Goal: Information Seeking & Learning: Learn about a topic

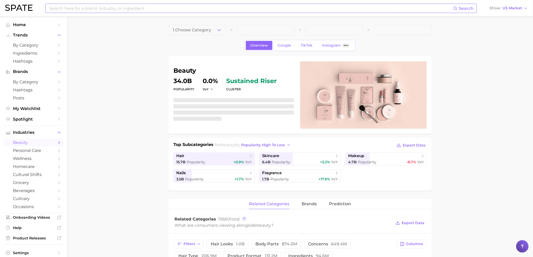
click at [142, 6] on input at bounding box center [251, 8] width 404 height 9
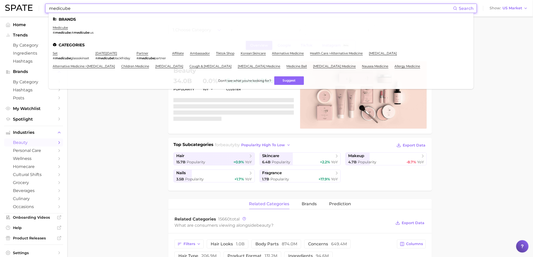
type input "medicube"
click at [61, 25] on ul "Brands medicube # medicube , # medicube .us Categories set # medicube glassskin…" at bounding box center [261, 51] width 425 height 76
click at [61, 27] on link "medicube" at bounding box center [60, 28] width 15 height 4
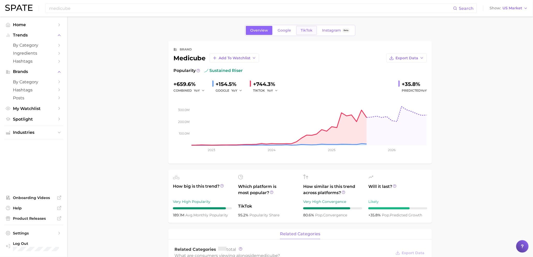
click at [303, 32] on span "TikTok" at bounding box center [306, 30] width 12 height 4
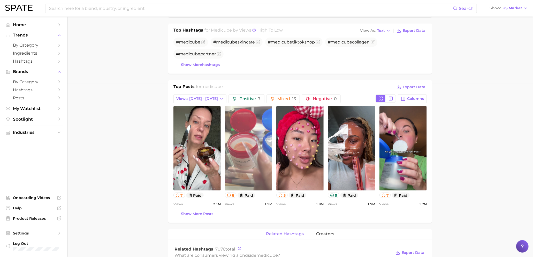
scroll to position [172, 0]
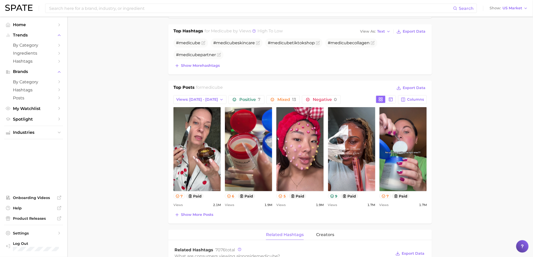
click at [199, 103] on div "Top Posts for medicube Export Data Views: Sep 7 - 14 Positive 7 Mixed 13 Negati…" at bounding box center [299, 151] width 253 height 134
click at [198, 98] on span "Views: Sep 7 - 14" at bounding box center [197, 99] width 42 height 4
click at [200, 123] on button "Total Views" at bounding box center [201, 127] width 57 height 9
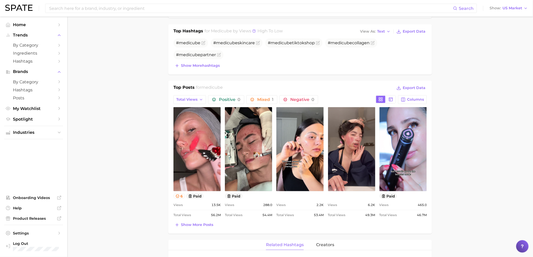
scroll to position [0, 0]
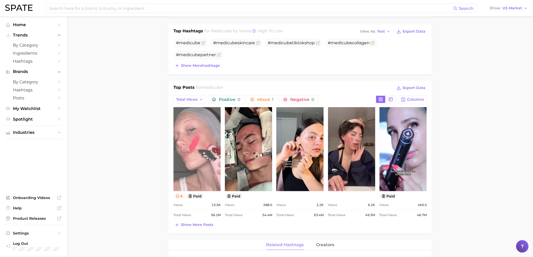
click at [203, 158] on link "view post on TikTok" at bounding box center [196, 149] width 47 height 84
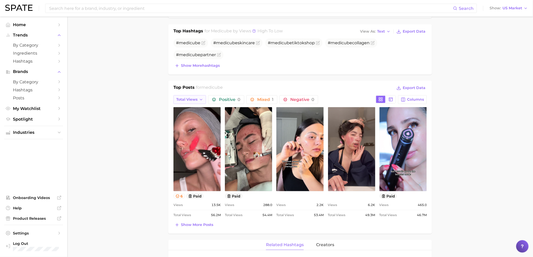
click at [189, 98] on span "Total Views" at bounding box center [186, 99] width 21 height 4
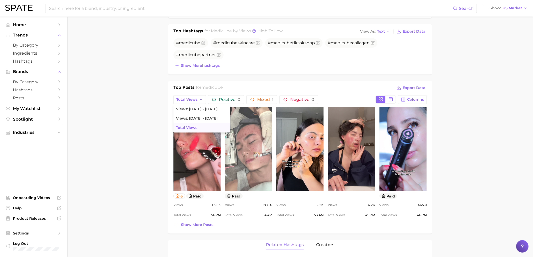
click at [233, 140] on link "view post on TikTok" at bounding box center [248, 149] width 47 height 84
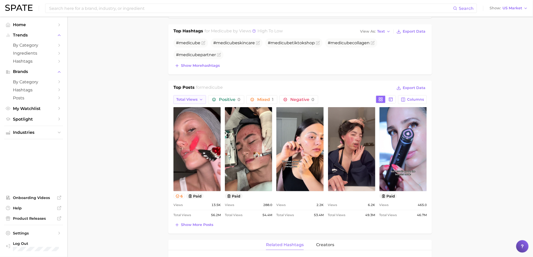
click at [185, 97] on span "Total Views" at bounding box center [186, 99] width 21 height 4
click at [214, 117] on span "Views: Aug 31 - Sep 7" at bounding box center [197, 118] width 42 height 4
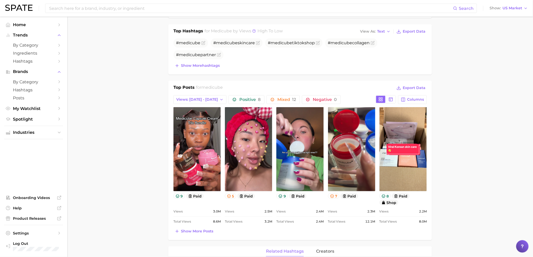
click at [200, 91] on div "Top Posts for medicube Export Data Views: Aug 31 - Sep 7 Positive 8 Mixed 12 Ne…" at bounding box center [299, 159] width 253 height 150
click at [200, 98] on span "Views: Aug 31 - Sep 7" at bounding box center [197, 99] width 42 height 4
click at [201, 108] on span "Views: Sep 7 - 14" at bounding box center [197, 109] width 42 height 4
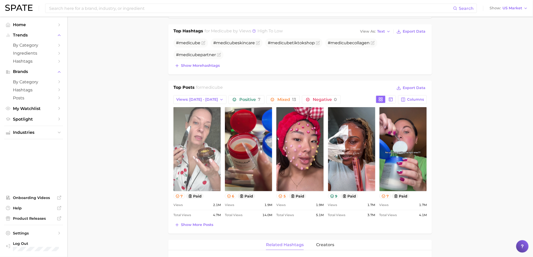
click at [212, 128] on link "view post on TikTok" at bounding box center [196, 149] width 47 height 84
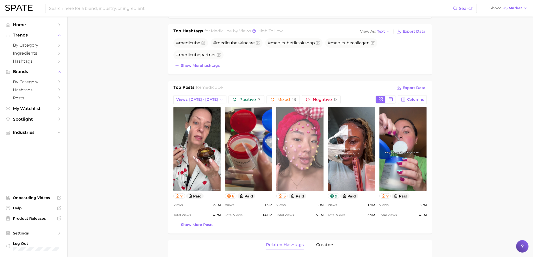
click at [306, 152] on link "view post on TikTok" at bounding box center [299, 149] width 47 height 84
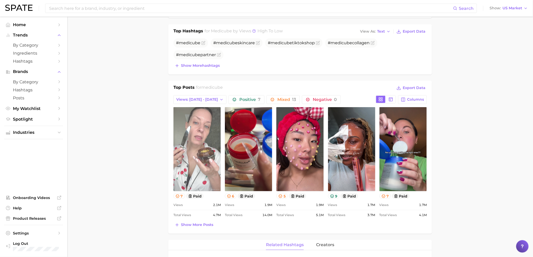
click at [203, 145] on link "view post on TikTok" at bounding box center [196, 149] width 47 height 84
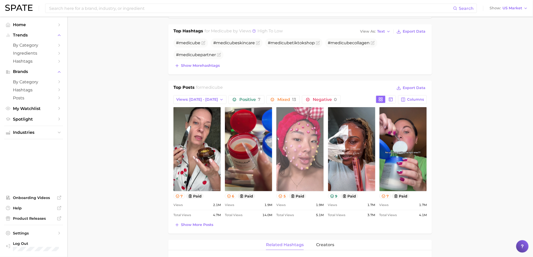
click at [303, 149] on link "view post on TikTok" at bounding box center [299, 149] width 47 height 84
